Goal: Transaction & Acquisition: Purchase product/service

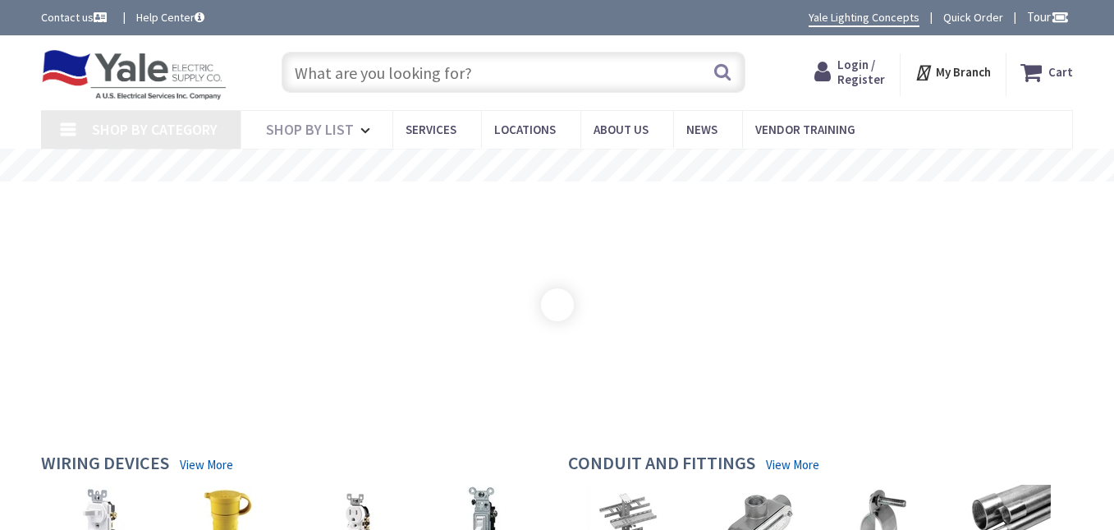
click at [475, 83] on input "text" at bounding box center [514, 72] width 464 height 41
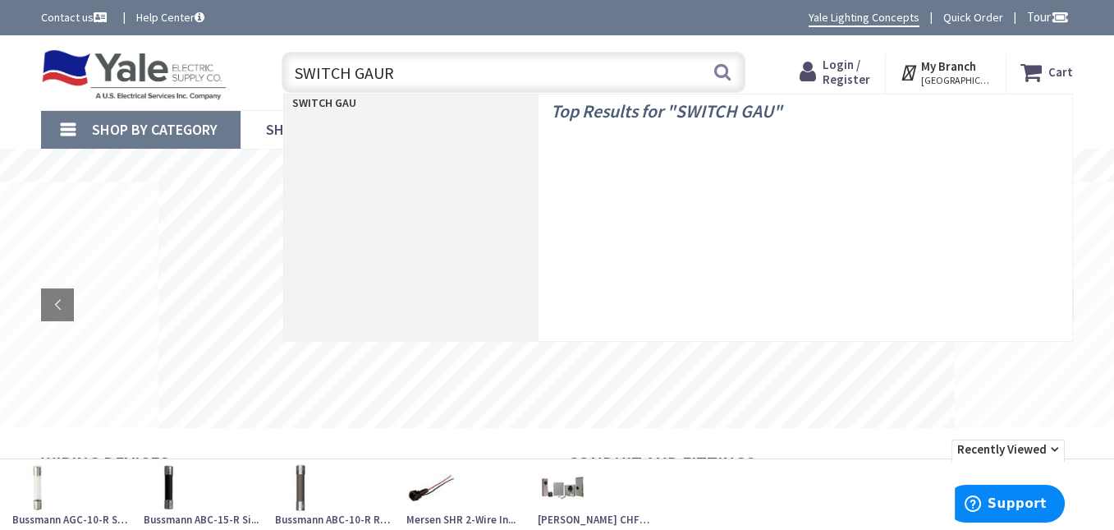
type input "SWITCH GAURD"
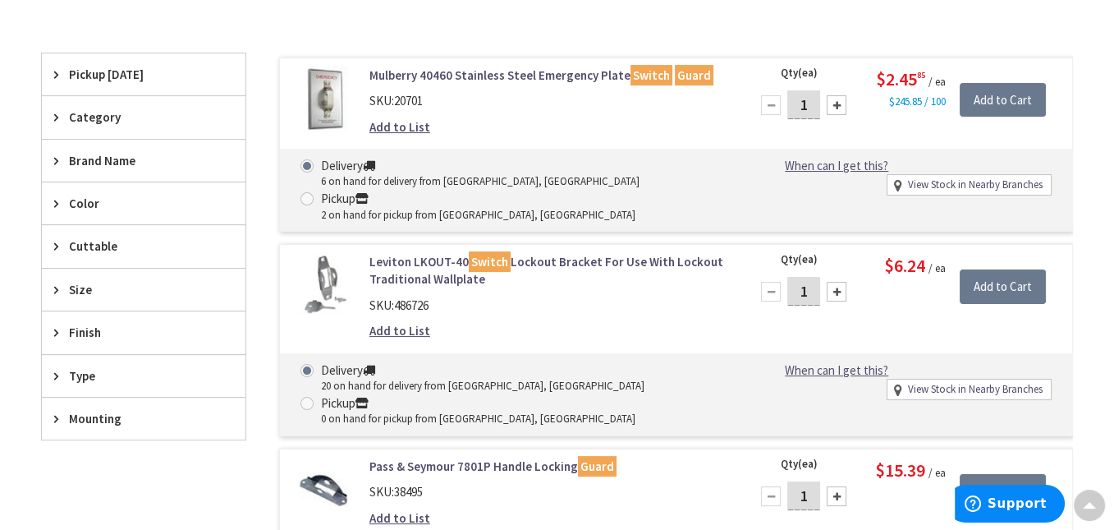
scroll to position [493, 0]
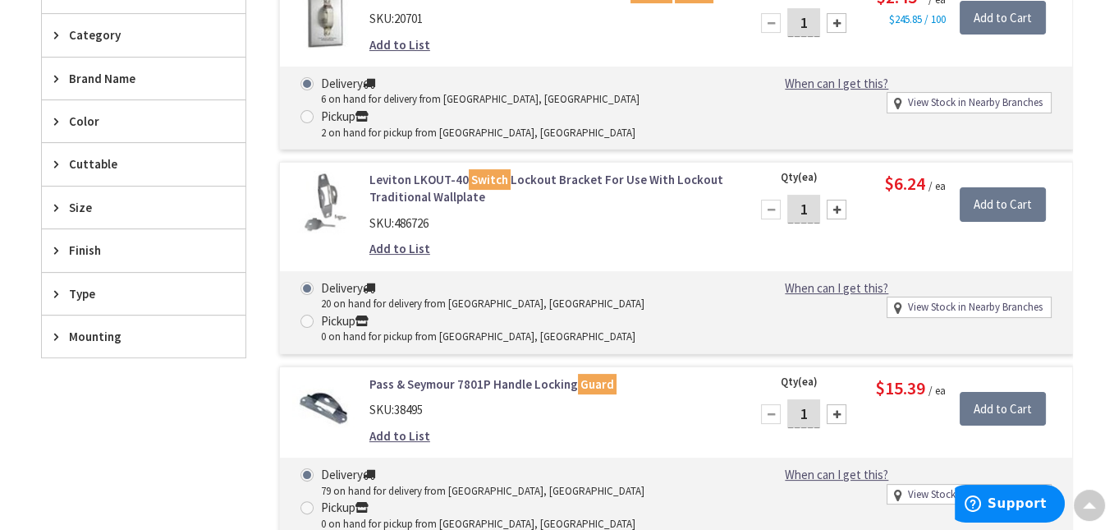
click at [531, 171] on link "Leviton LKOUT-40 Switch Lockout Bracket For Use With Lockout Traditional Wallpl…" at bounding box center [549, 188] width 360 height 35
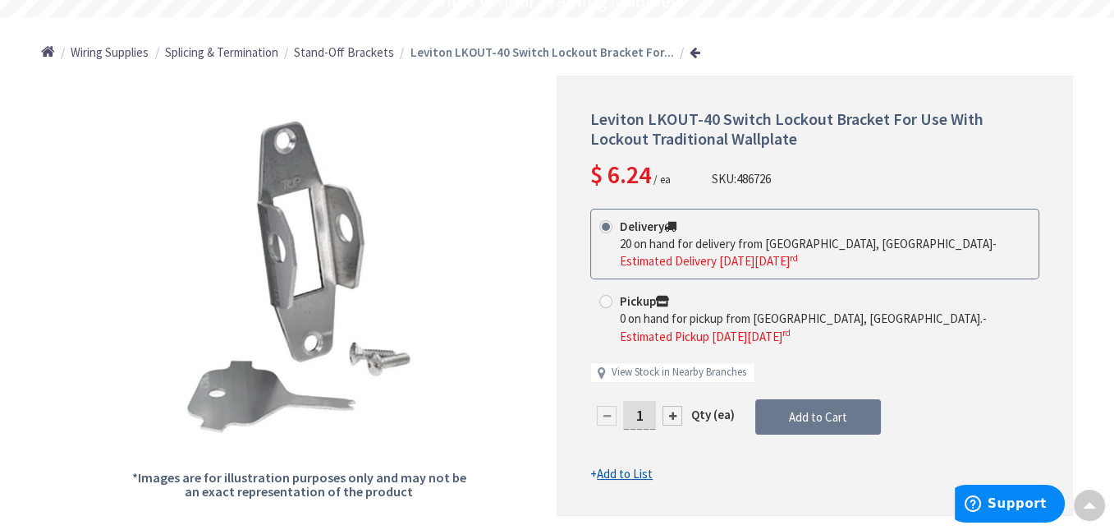
scroll to position [247, 0]
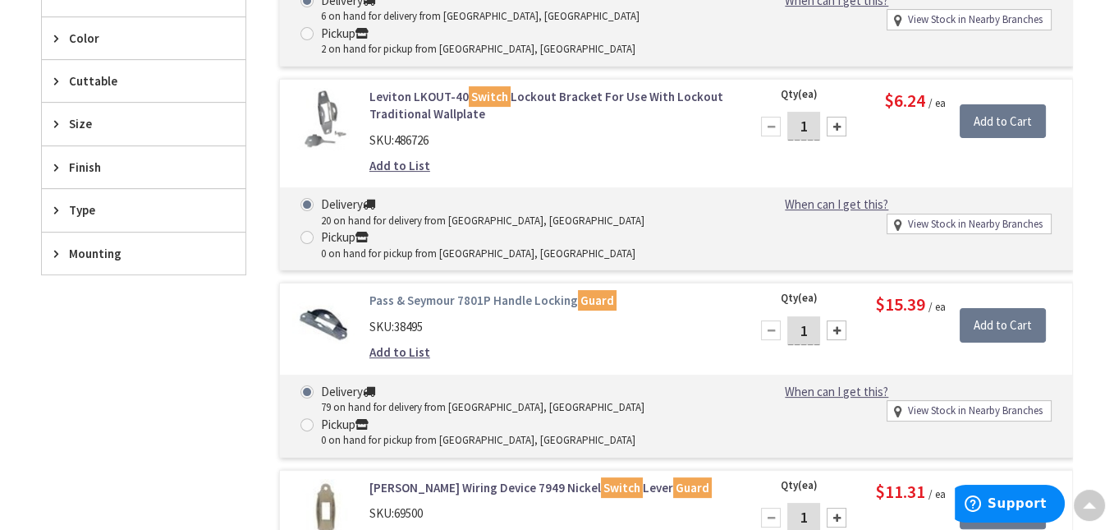
scroll to position [576, 0]
click at [439, 292] on link "Pass & Seymour 7801P Handle Locking Guard" at bounding box center [549, 300] width 360 height 17
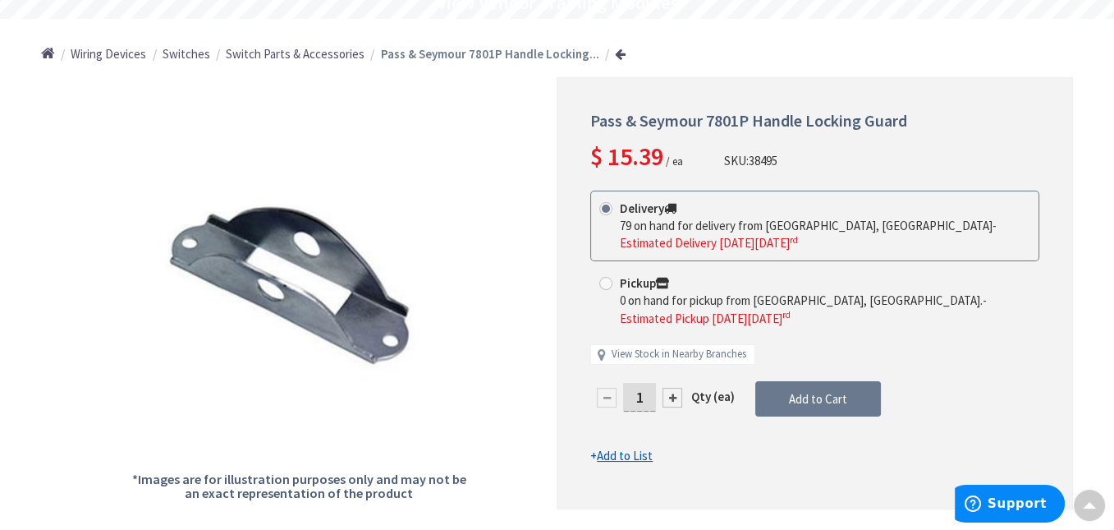
scroll to position [165, 0]
